Goal: Task Accomplishment & Management: Manage account settings

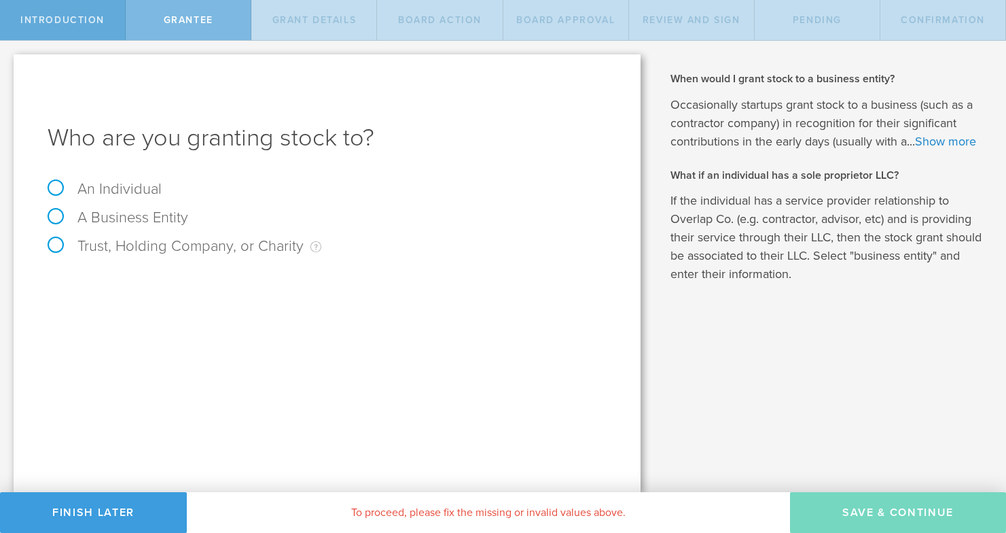
click at [67, 18] on span "Introduction" at bounding box center [62, 20] width 84 height 12
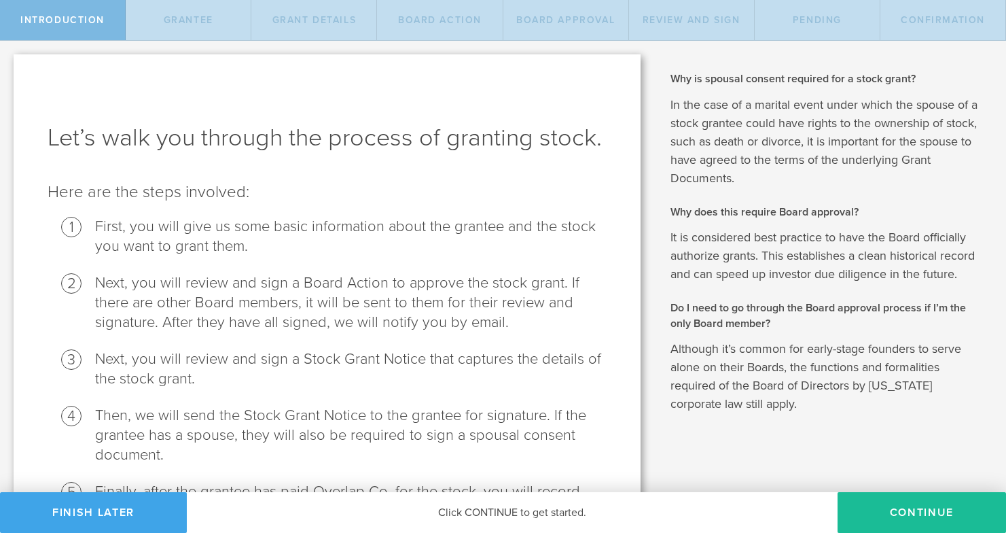
click at [137, 515] on button "Finish Later" at bounding box center [93, 512] width 187 height 41
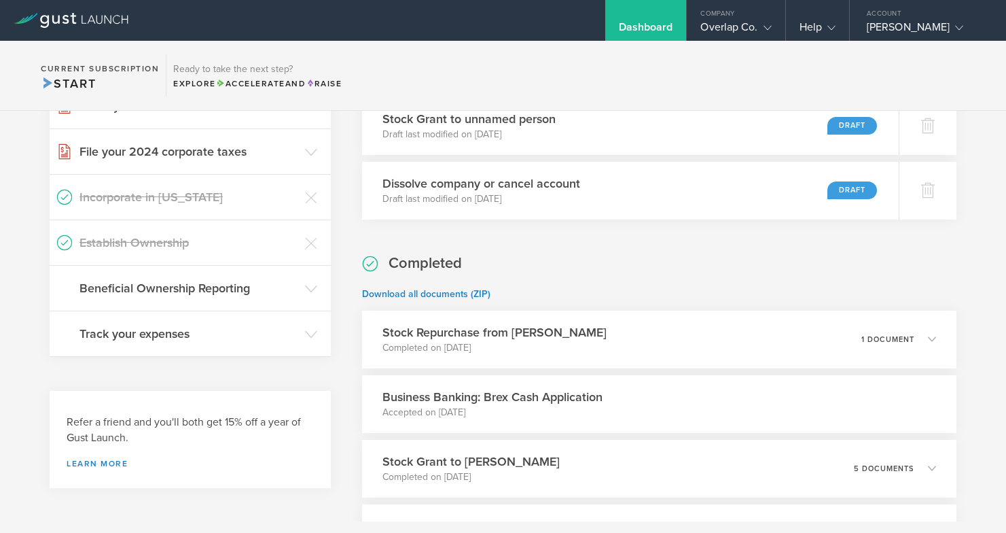
scroll to position [300, 0]
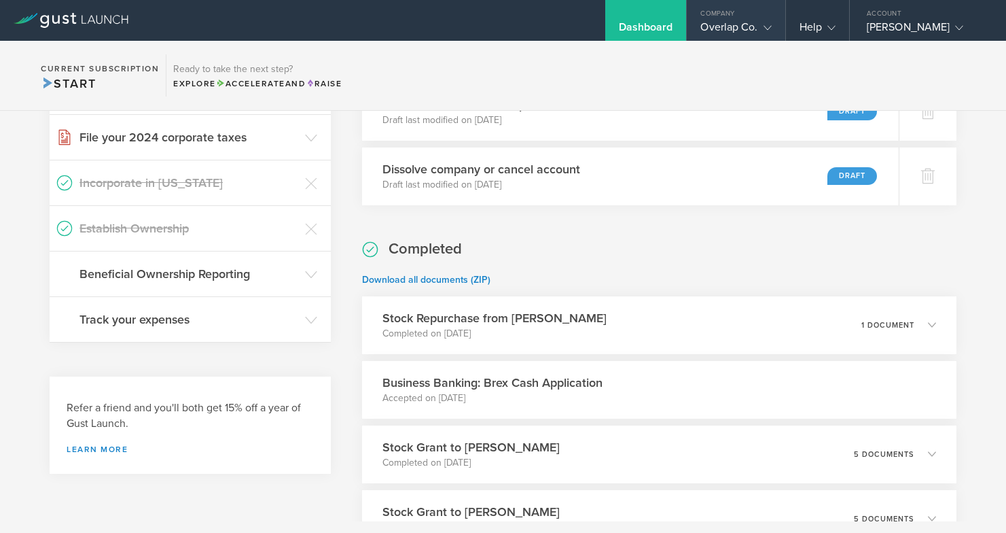
click at [742, 27] on div "Overlap Co." at bounding box center [735, 30] width 71 height 20
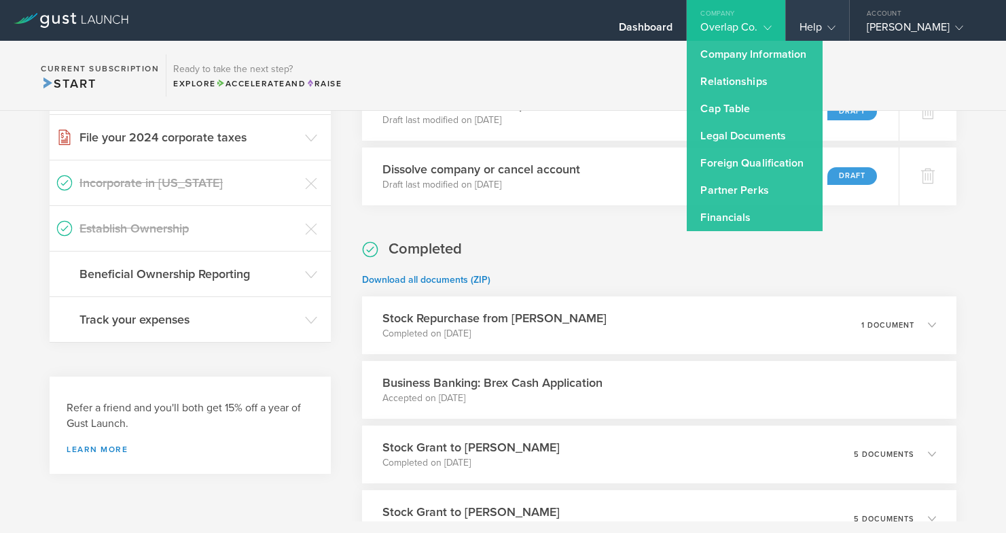
click at [827, 29] on icon at bounding box center [831, 28] width 8 height 8
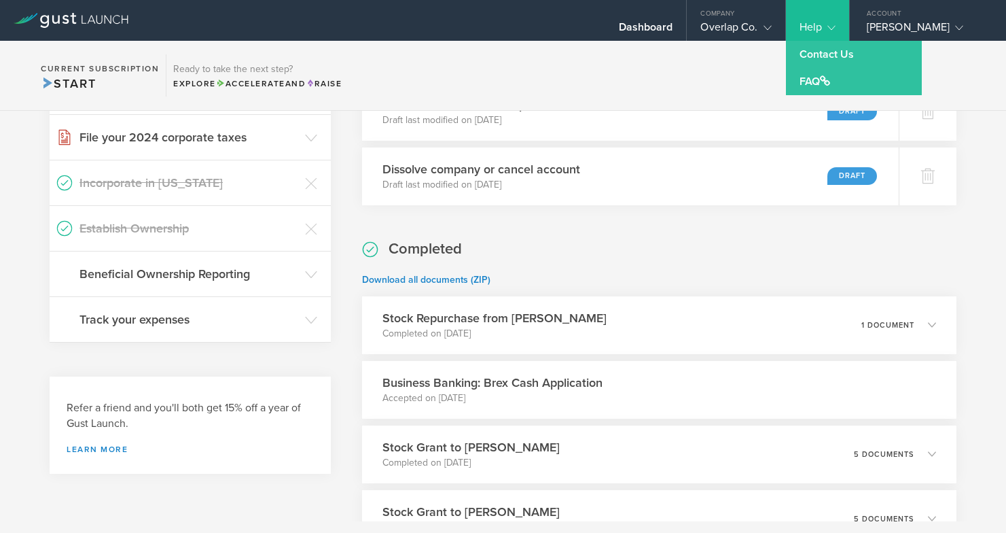
click at [658, 77] on section "Current Subscription Start Ready to take the next step? Explore Accelerate and …" at bounding box center [503, 76] width 1006 height 70
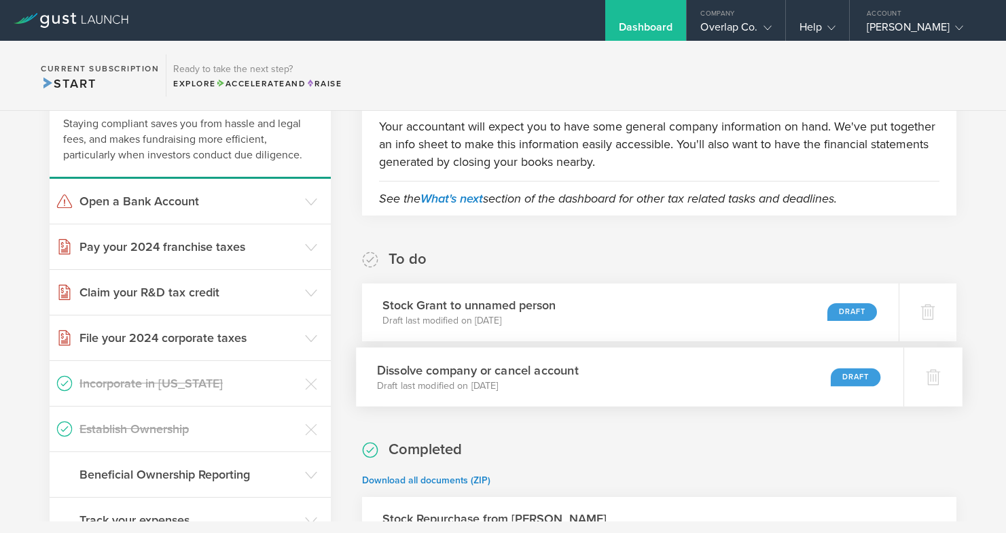
scroll to position [75, 0]
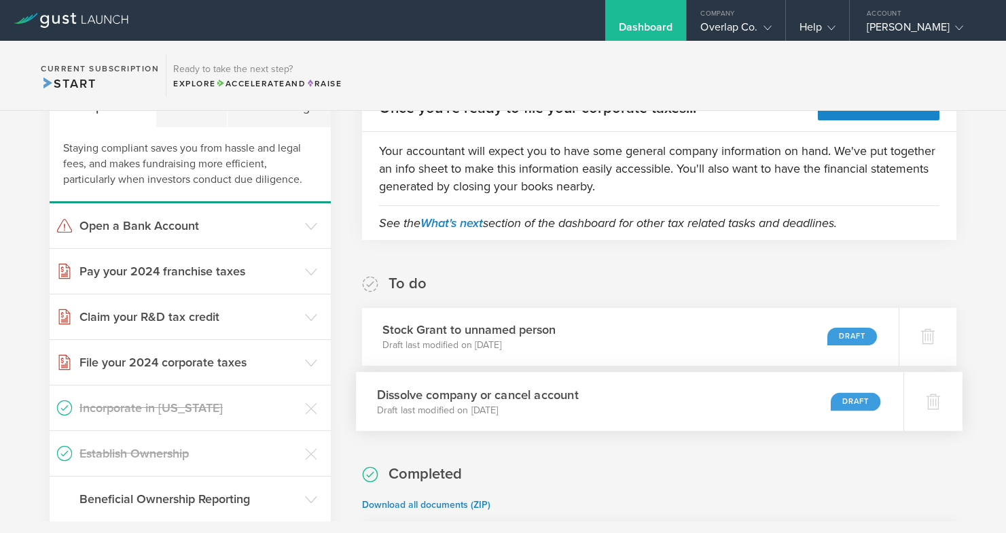
click at [594, 397] on div "Dissolve company or cancel account Draft last modified on Oct 11, 2024 Draft" at bounding box center [630, 401] width 547 height 59
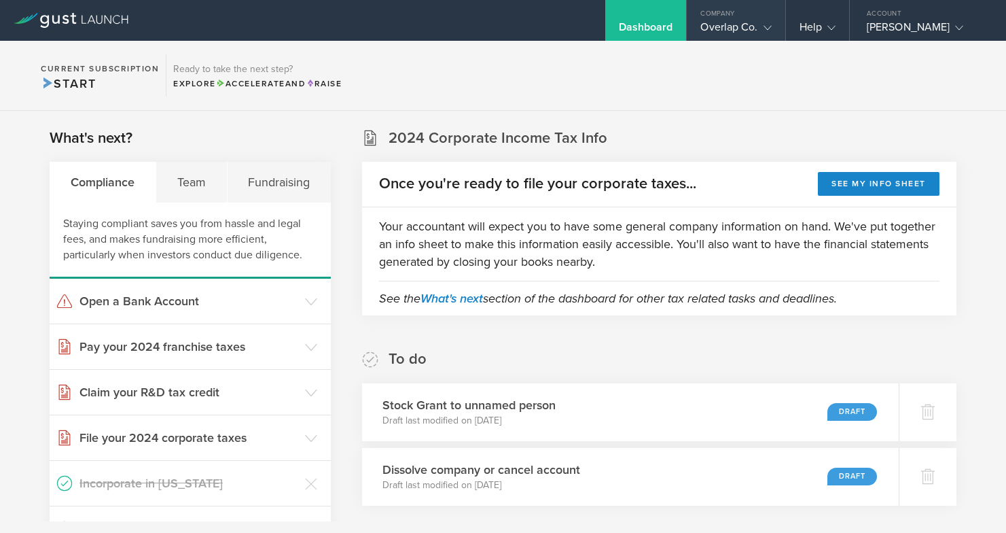
click at [754, 19] on div "Company" at bounding box center [736, 10] width 98 height 20
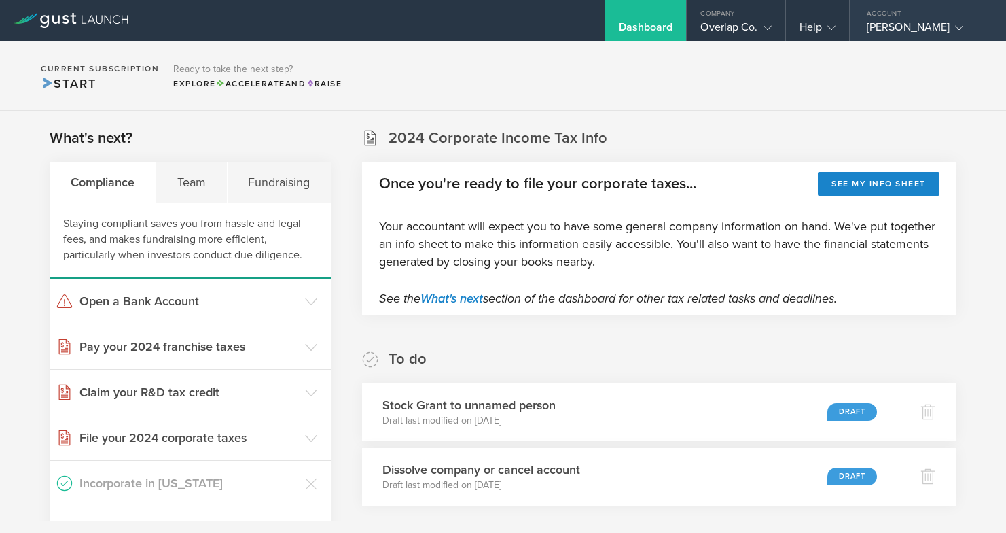
click at [916, 20] on div "Sharon Elise Rosenberg" at bounding box center [924, 30] width 115 height 20
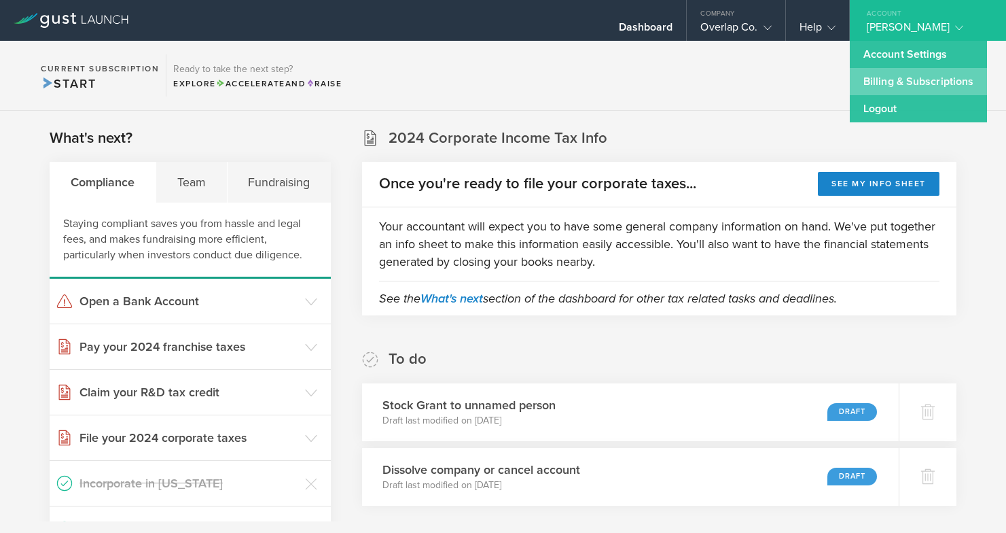
click at [897, 81] on link "Billing & Subscriptions" at bounding box center [918, 81] width 137 height 27
